Goal: Transaction & Acquisition: Purchase product/service

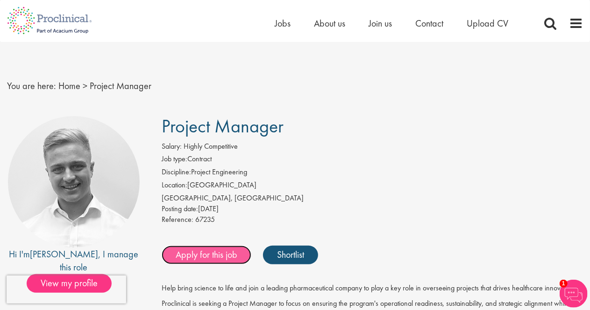
click at [207, 256] on link "Apply for this job" at bounding box center [207, 255] width 90 height 19
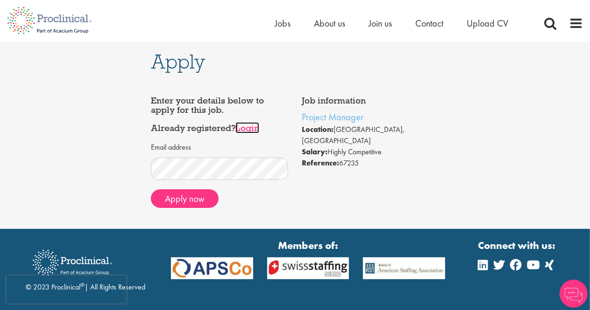
click at [257, 129] on link "Login" at bounding box center [247, 127] width 24 height 11
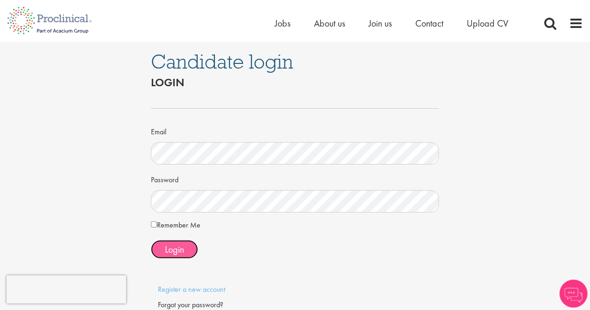
click at [171, 244] on span "Login" at bounding box center [174, 250] width 19 height 12
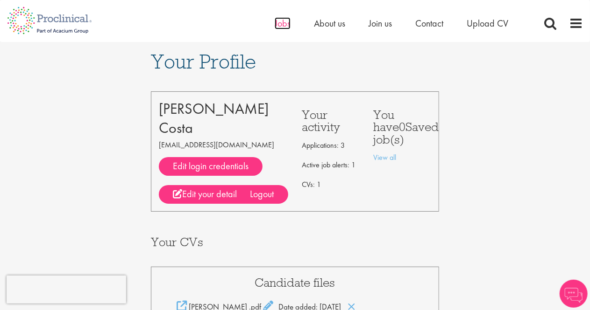
click at [278, 25] on span "Jobs" at bounding box center [282, 23] width 16 height 12
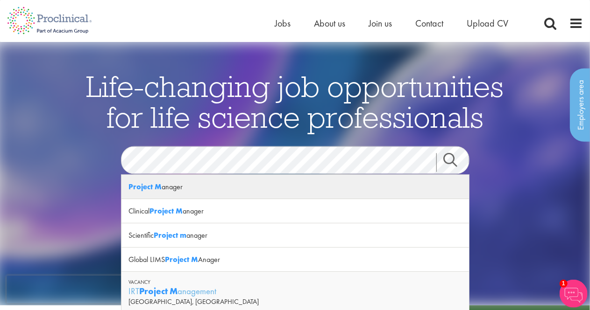
click at [138, 184] on strong "Project M" at bounding box center [144, 187] width 33 height 10
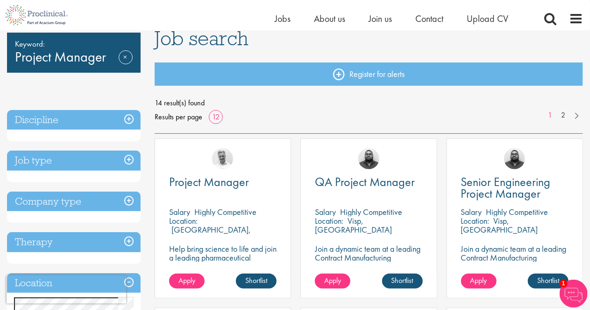
scroll to position [93, 0]
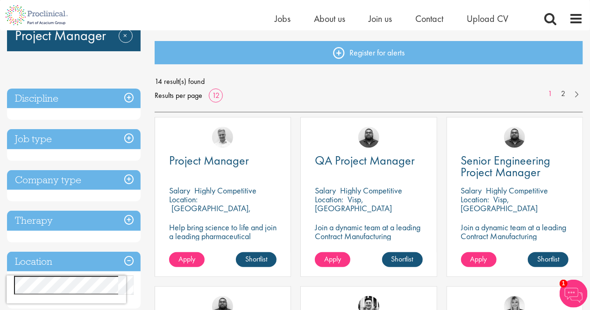
click at [219, 183] on div "Project Manager Salary Highly Competitive Location: Basel, Switzerland Help bri…" at bounding box center [223, 197] width 136 height 160
click at [201, 259] on link "Apply" at bounding box center [186, 260] width 35 height 15
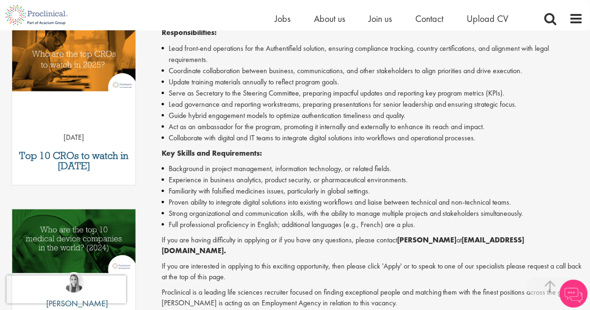
scroll to position [327, 0]
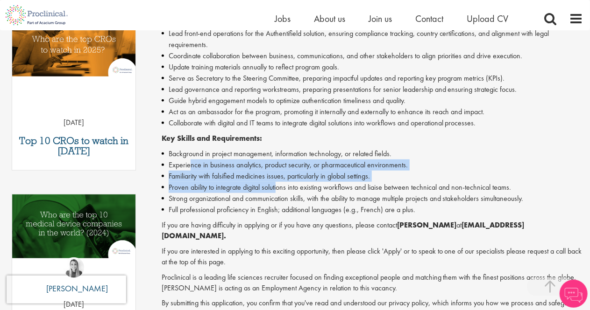
drag, startPoint x: 218, startPoint y: 169, endPoint x: 276, endPoint y: 183, distance: 59.1
click at [279, 182] on ul "Background in project management, information technology, or related fields. Ex…" at bounding box center [372, 181] width 421 height 67
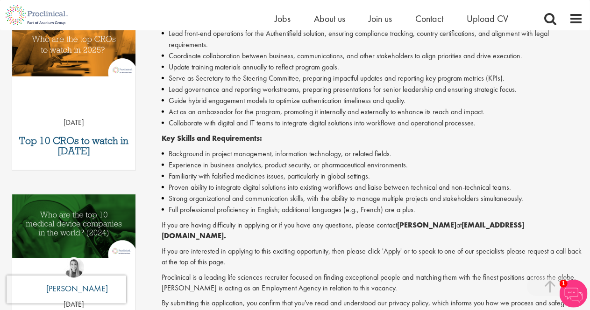
drag, startPoint x: 228, startPoint y: 224, endPoint x: 209, endPoint y: 234, distance: 21.9
click at [227, 224] on p "If you are having difficulty in applying or if you have any questions, please c…" at bounding box center [372, 230] width 421 height 21
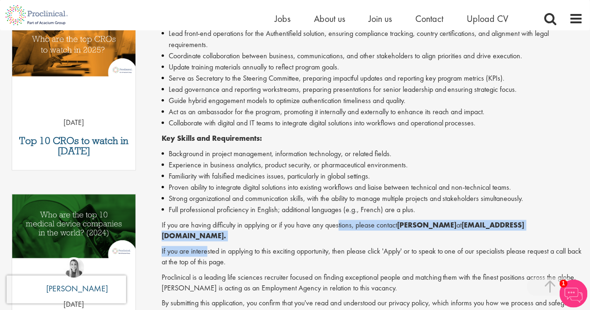
drag, startPoint x: 205, startPoint y: 234, endPoint x: 346, endPoint y: 223, distance: 141.4
click at [346, 223] on div "Help bring science to life and join a leading pharmaceutical company to play a …" at bounding box center [372, 132] width 421 height 375
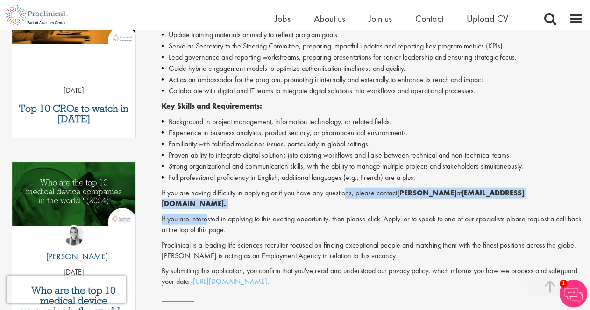
scroll to position [373, 0]
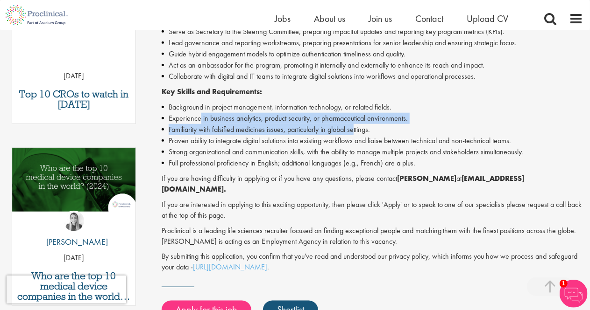
drag, startPoint x: 201, startPoint y: 113, endPoint x: 355, endPoint y: 128, distance: 154.8
click at [355, 128] on ul "Background in project management, information technology, or related fields. Ex…" at bounding box center [372, 135] width 421 height 67
click at [261, 132] on li "Familiarity with falsified medicines issues, particularly in global settings." at bounding box center [372, 129] width 421 height 11
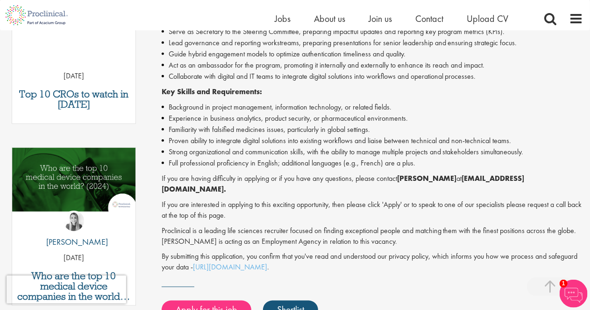
click at [302, 137] on li "Proven ability to integrate digital solutions into existing workflows and liais…" at bounding box center [372, 140] width 421 height 11
click at [351, 127] on li "Familiarity with falsified medicines issues, particularly in global settings." at bounding box center [372, 129] width 421 height 11
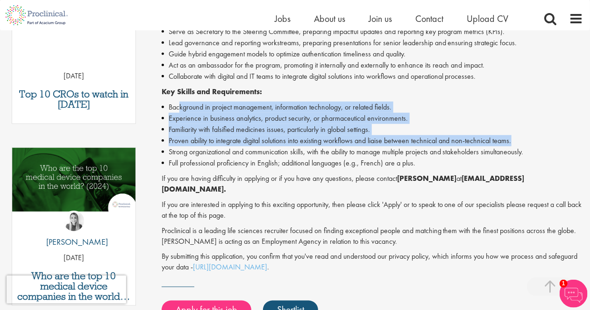
drag, startPoint x: 180, startPoint y: 109, endPoint x: 493, endPoint y: 146, distance: 314.9
click at [547, 142] on ul "Background in project management, information technology, or related fields. Ex…" at bounding box center [372, 135] width 421 height 67
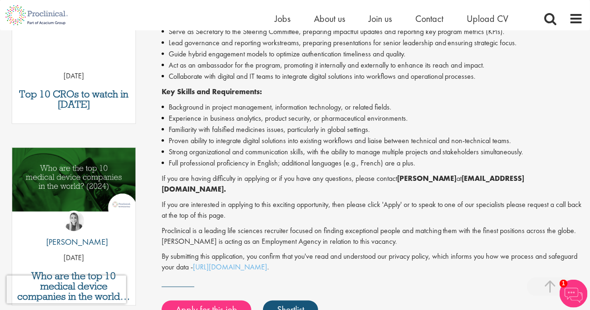
drag, startPoint x: 430, startPoint y: 150, endPoint x: 413, endPoint y: 149, distance: 17.8
click at [430, 150] on li "Strong organizational and communication skills, with the ability to manage mult…" at bounding box center [372, 152] width 421 height 11
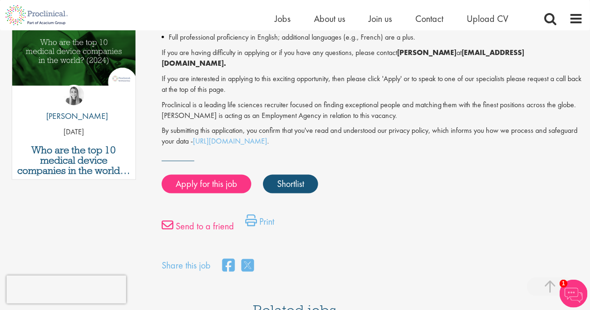
scroll to position [514, 0]
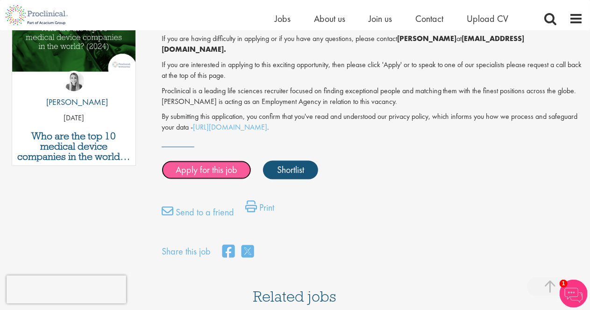
click at [211, 161] on link "Apply for this job" at bounding box center [207, 170] width 90 height 19
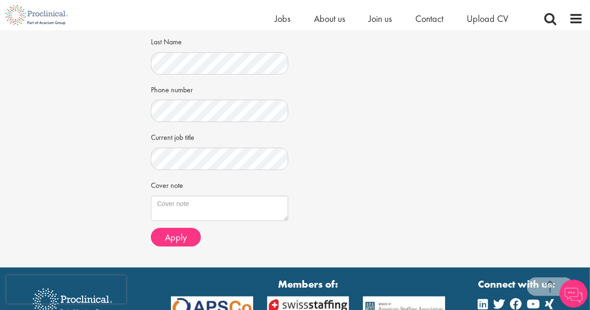
scroll to position [280, 0]
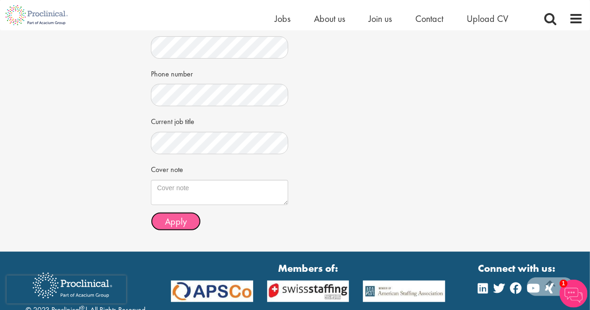
click at [168, 229] on button "Apply" at bounding box center [176, 221] width 50 height 19
